Goal: Task Accomplishment & Management: Manage account settings

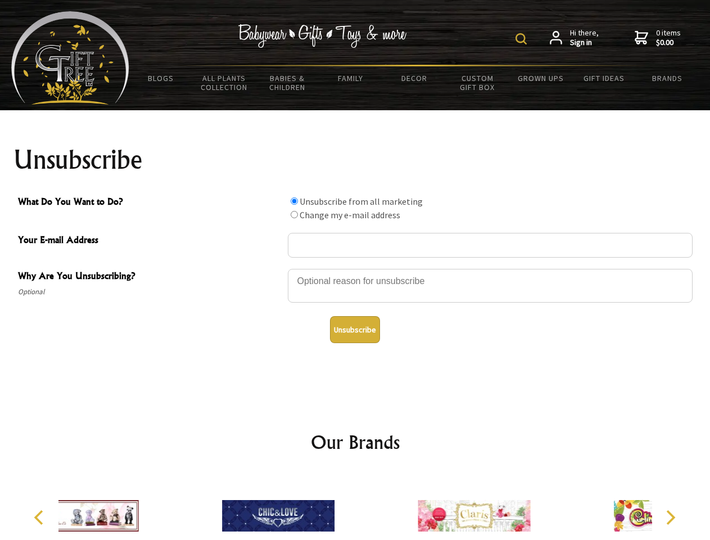
click at [523, 39] on img at bounding box center [521, 38] width 11 height 11
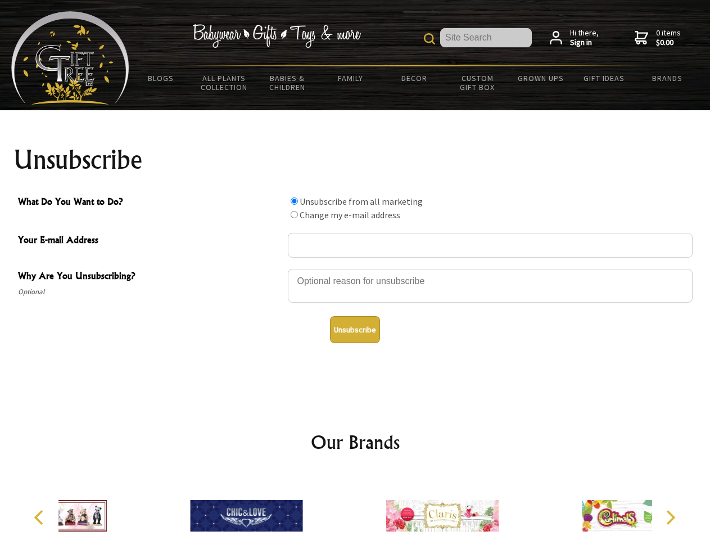
click at [355, 268] on div at bounding box center [490, 287] width 405 height 39
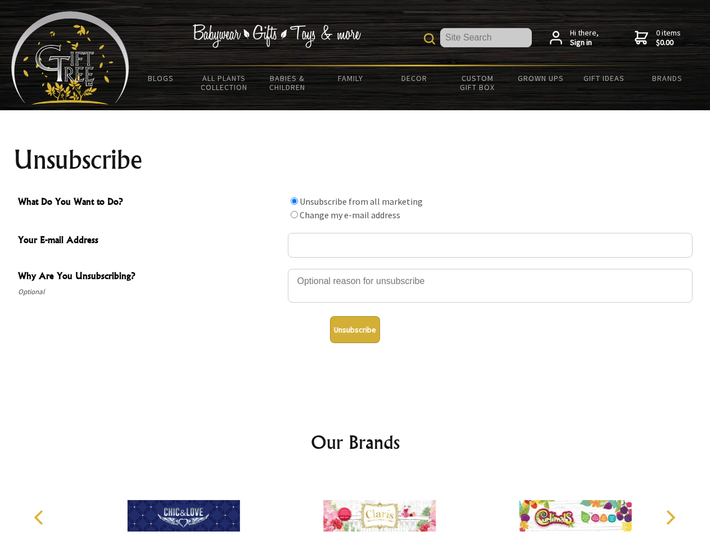
click at [294, 201] on input "What Do You Want to Do?" at bounding box center [294, 200] width 7 height 7
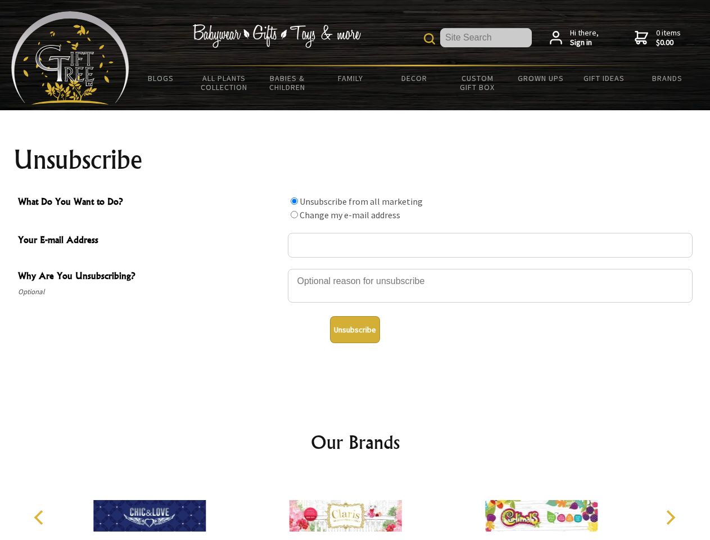
click at [294, 214] on input "What Do You Want to Do?" at bounding box center [294, 214] width 7 height 7
radio input "true"
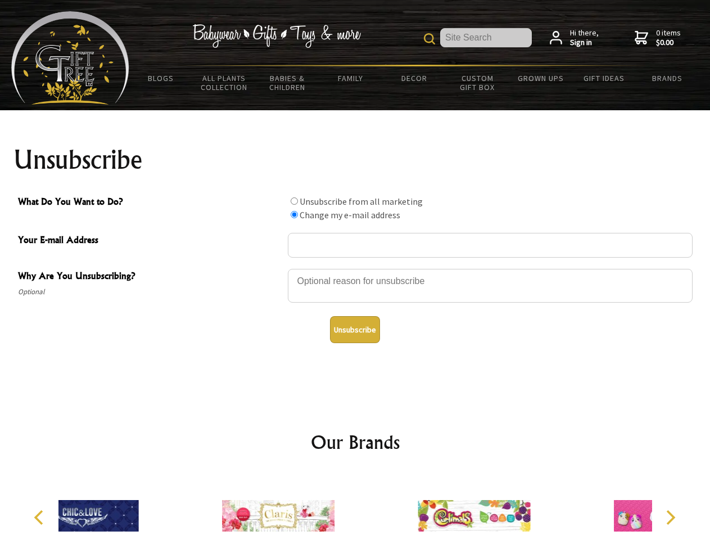
click at [355, 330] on button "Unsubscribe" at bounding box center [355, 329] width 50 height 27
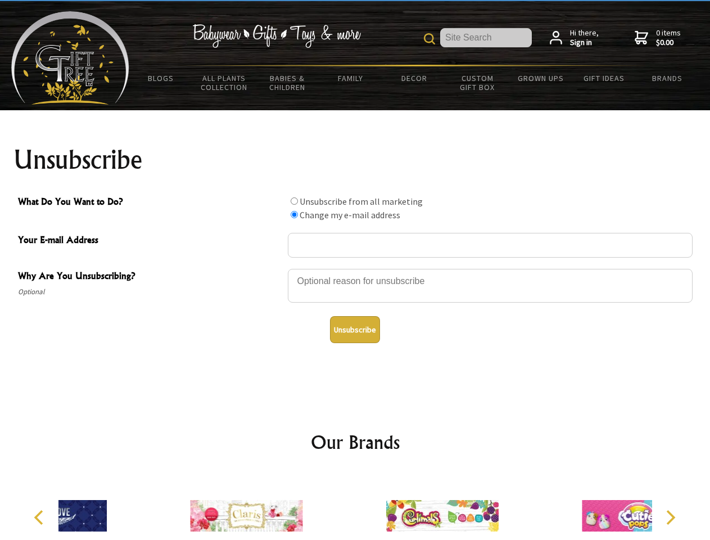
click at [355, 507] on div at bounding box center [443, 518] width 196 height 88
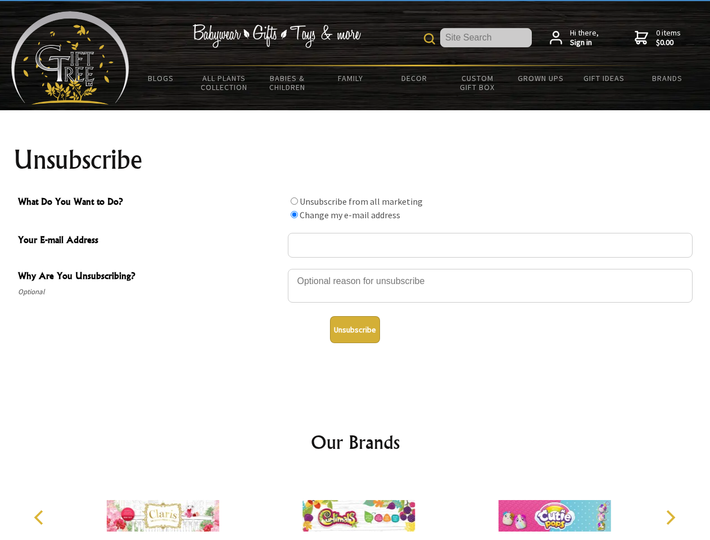
click at [40, 517] on icon "Previous" at bounding box center [40, 517] width 15 height 15
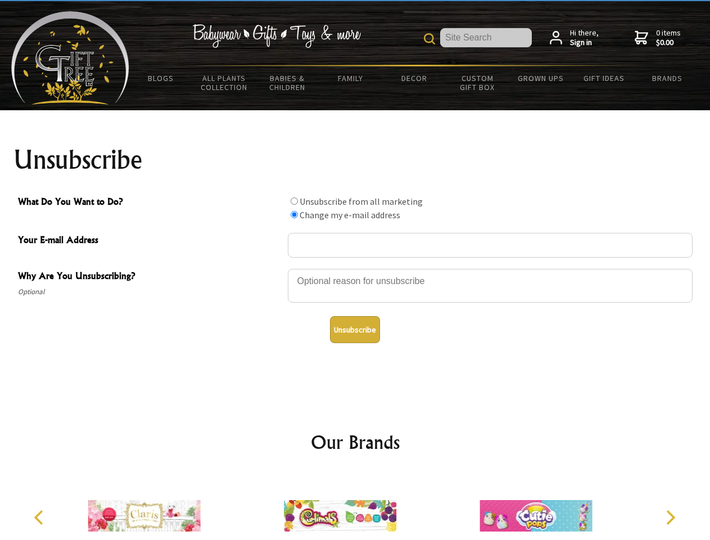
click at [670, 517] on icon "Next" at bounding box center [670, 517] width 15 height 15
